Goal: Navigation & Orientation: Find specific page/section

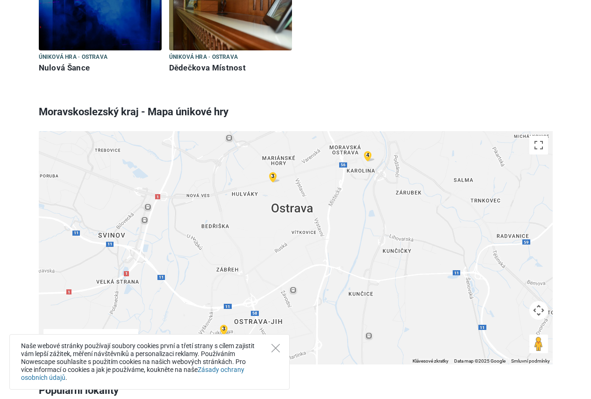
scroll to position [654, 0]
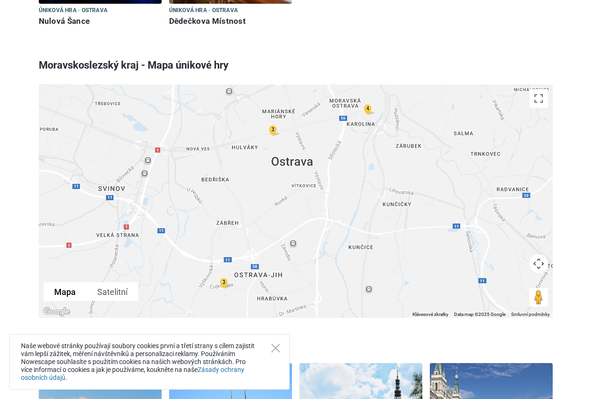
click at [222, 281] on div "3" at bounding box center [223, 282] width 11 height 11
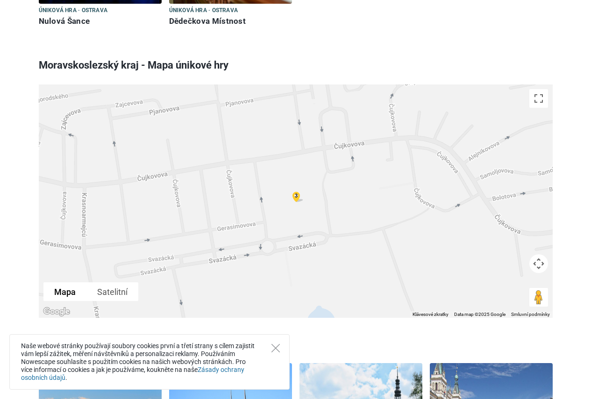
scroll to position [607, 0]
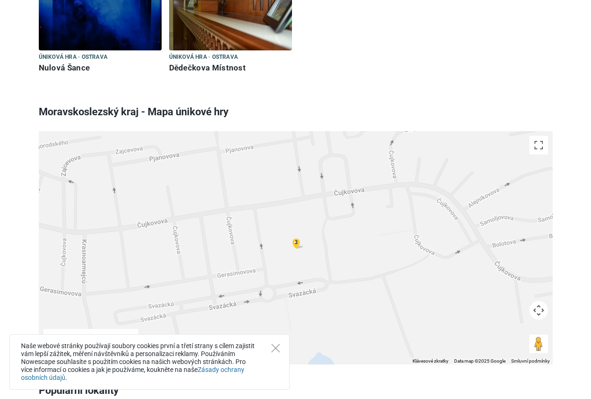
click at [295, 243] on div "3" at bounding box center [295, 242] width 11 height 11
click at [303, 246] on img at bounding box center [305, 248] width 19 height 18
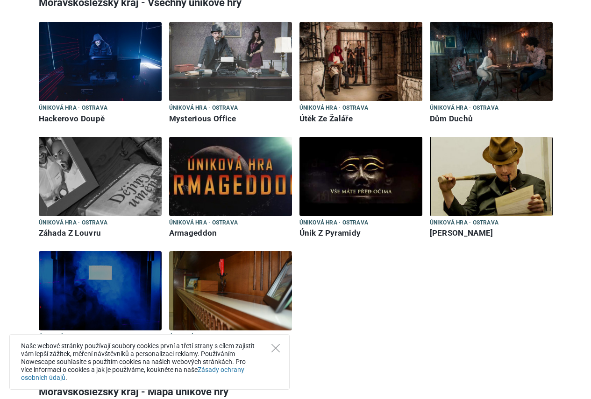
scroll to position [280, 0]
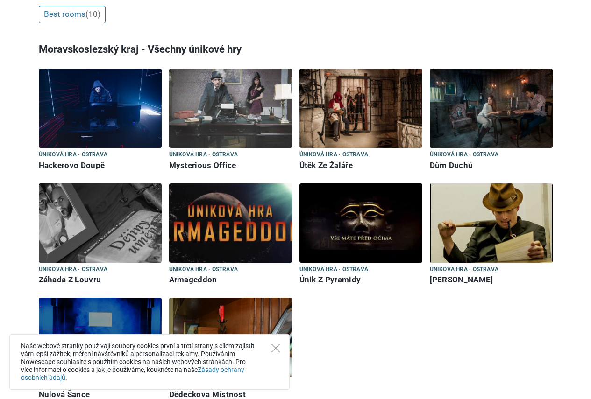
click at [101, 233] on img at bounding box center [100, 222] width 123 height 79
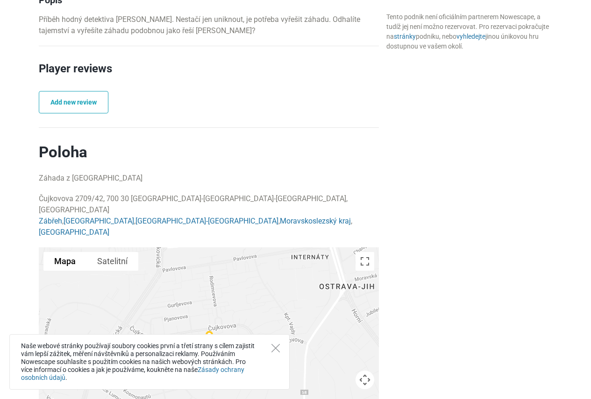
scroll to position [607, 0]
